Goal: Download file/media

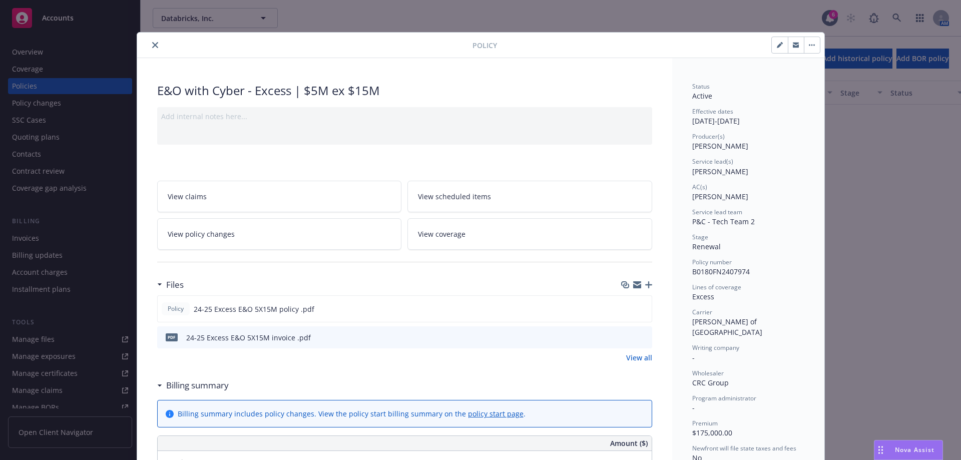
scroll to position [1001, 0]
click at [152, 43] on icon "close" at bounding box center [155, 45] width 6 height 6
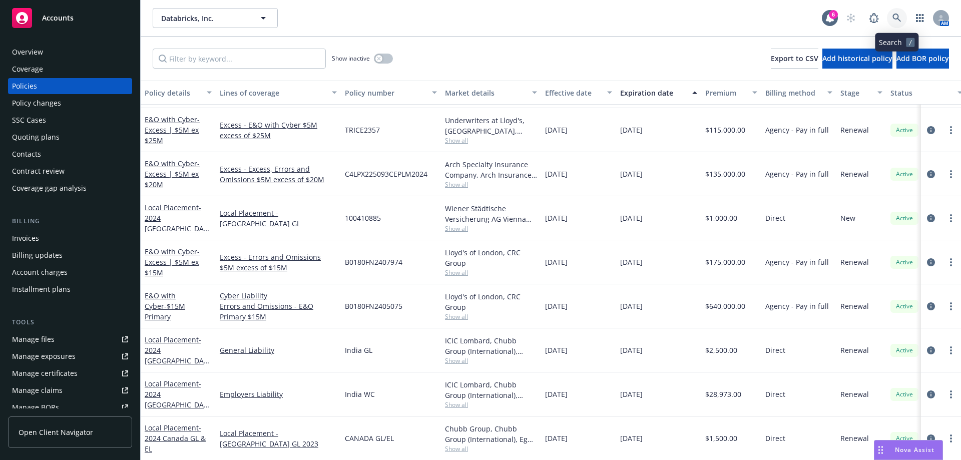
click at [899, 10] on link at bounding box center [897, 18] width 20 height 20
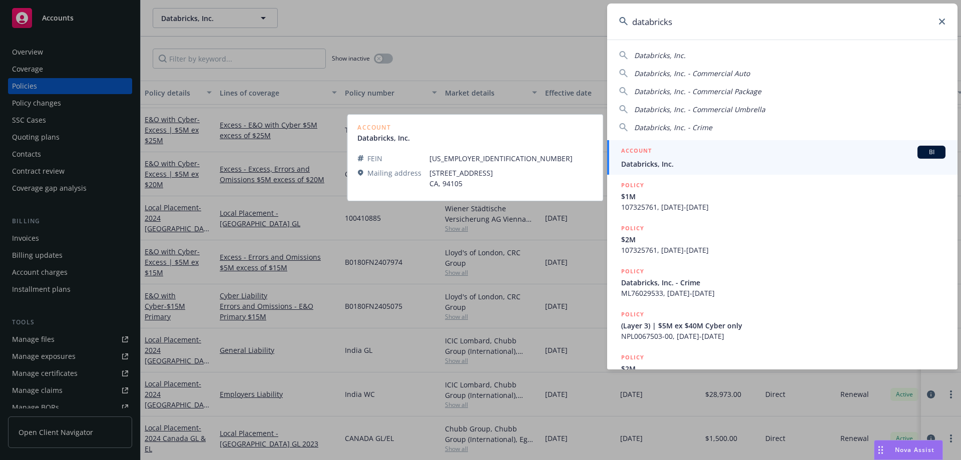
type input "databricks"
click at [768, 154] on div "ACCOUNT BI" at bounding box center [783, 152] width 324 height 13
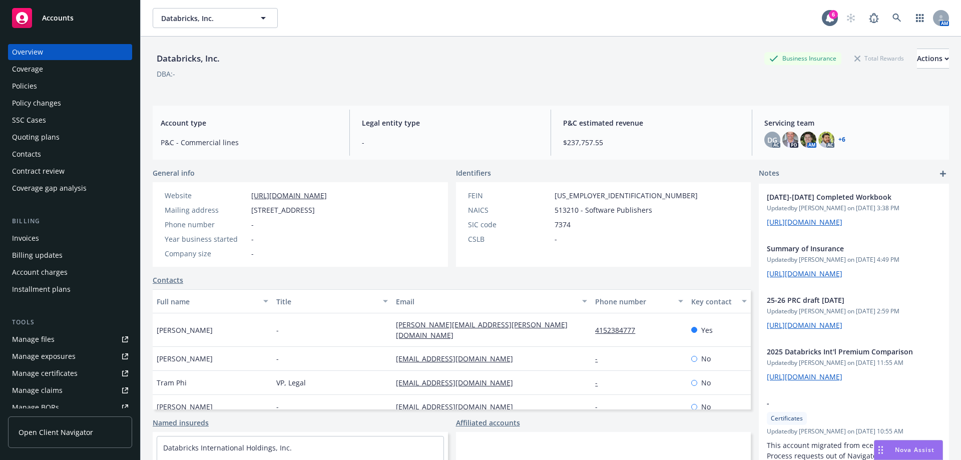
click at [25, 86] on div "Policies" at bounding box center [24, 86] width 25 height 16
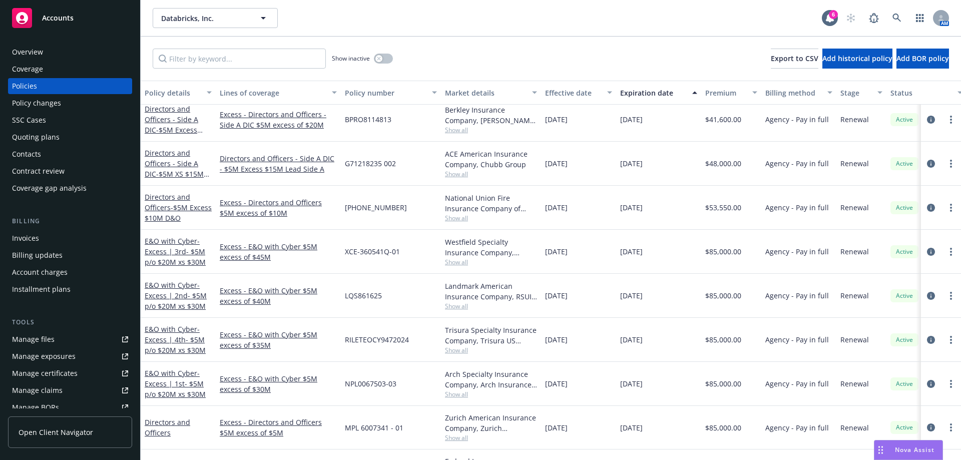
scroll to position [700, 0]
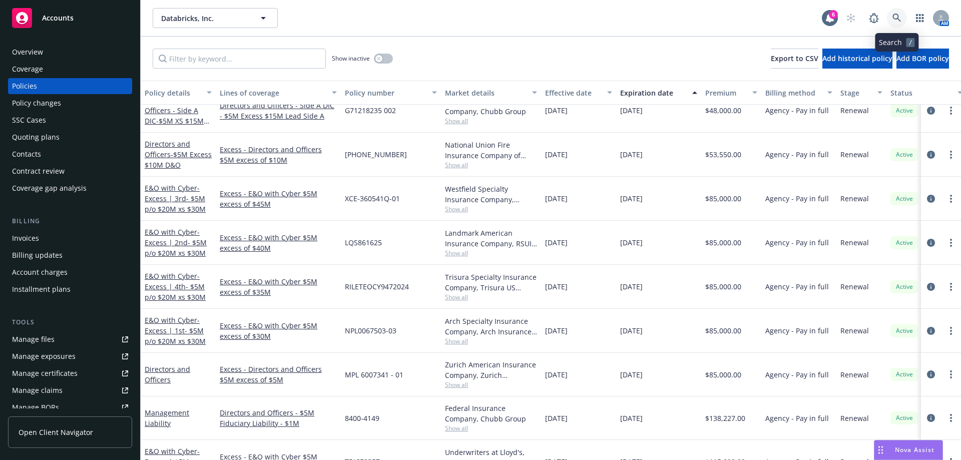
click at [899, 19] on icon at bounding box center [896, 18] width 9 height 9
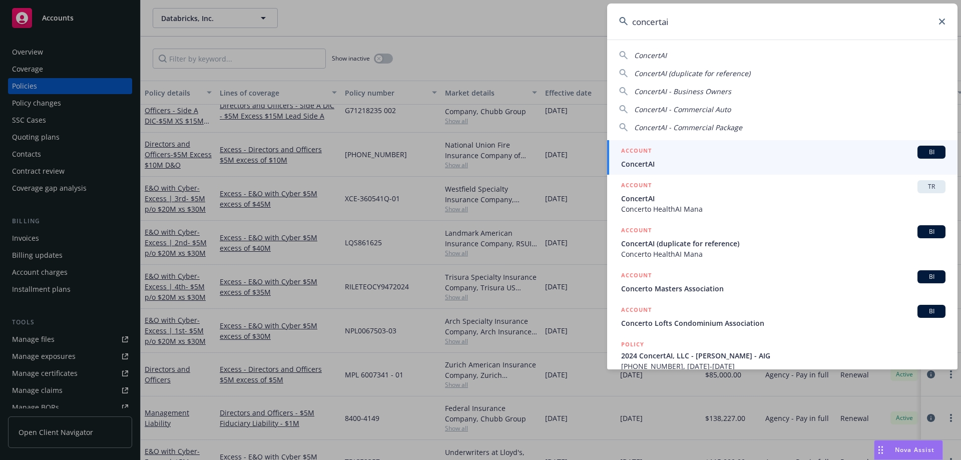
type input "concertai"
click at [708, 160] on span "ConcertAI" at bounding box center [783, 164] width 324 height 11
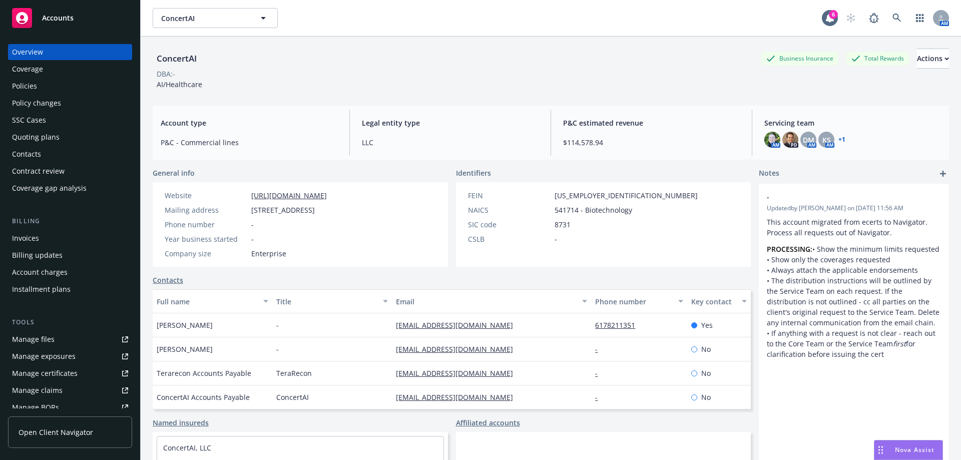
click at [55, 83] on div "Policies" at bounding box center [70, 86] width 116 height 16
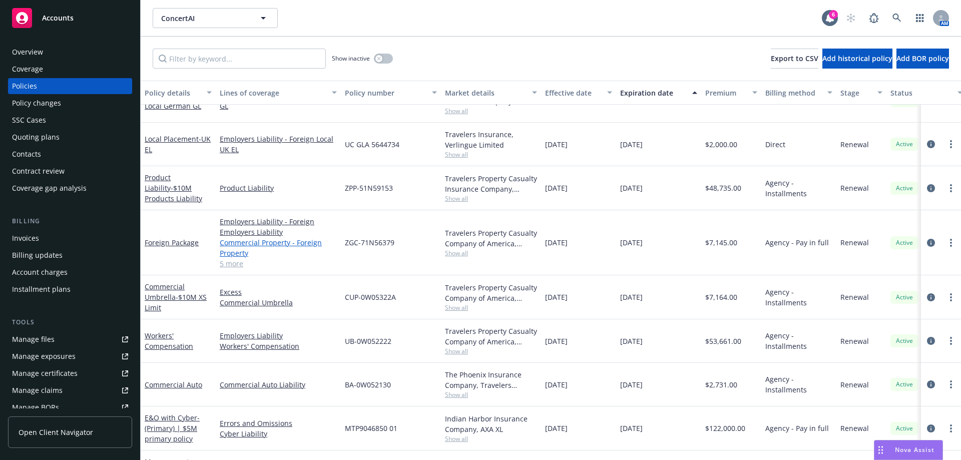
scroll to position [548, 0]
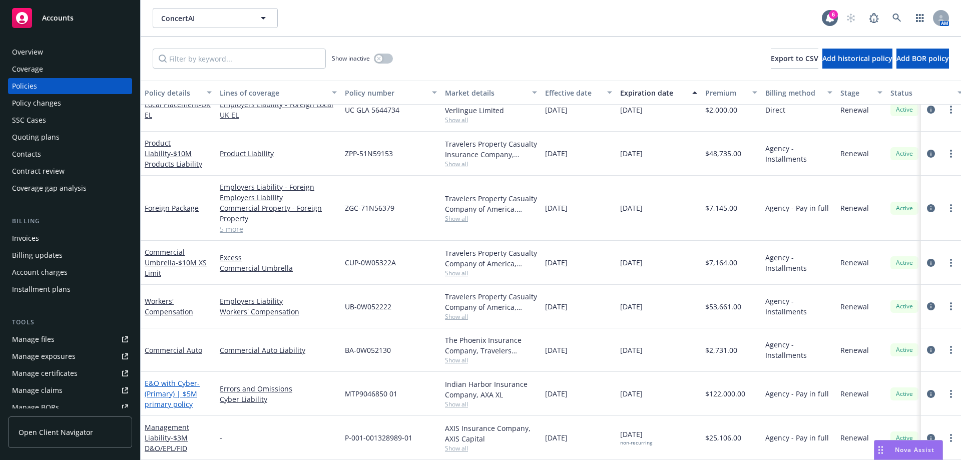
click at [178, 378] on link "E&O with Cyber - (Primary) | $5M primary policy" at bounding box center [172, 393] width 55 height 31
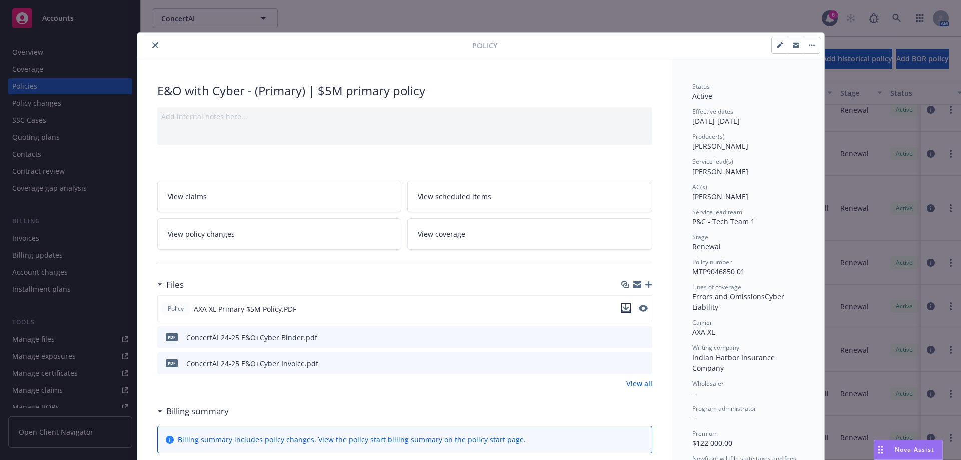
click at [623, 309] on icon "download file" at bounding box center [625, 308] width 8 height 8
